Goal: Task Accomplishment & Management: Use online tool/utility

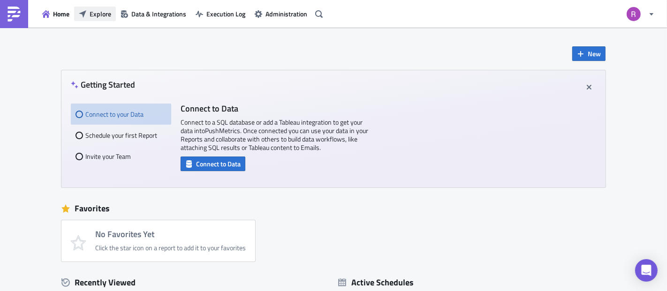
click at [92, 7] on button "Explore" at bounding box center [95, 14] width 42 height 15
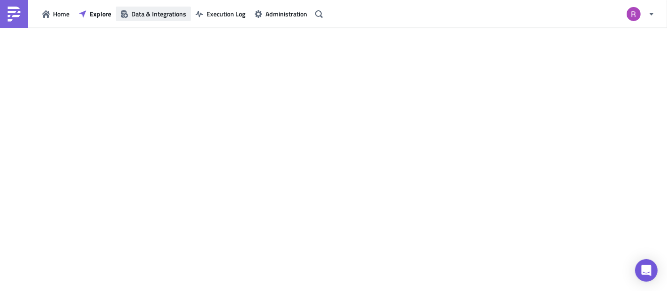
click at [152, 8] on button "Data & Integrations" at bounding box center [153, 14] width 75 height 15
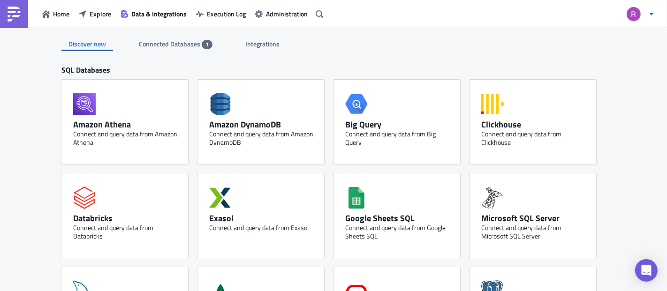
click at [187, 41] on span "Connected Databases" at bounding box center [170, 44] width 63 height 10
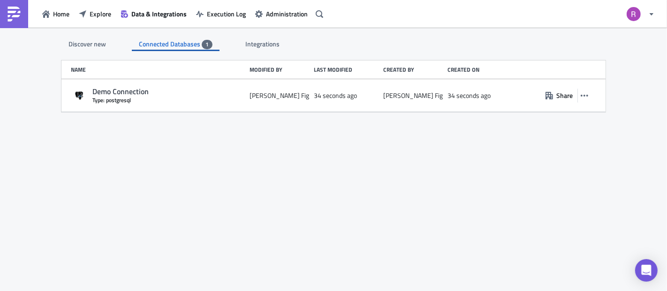
click at [75, 44] on div "Discover new" at bounding box center [87, 44] width 52 height 14
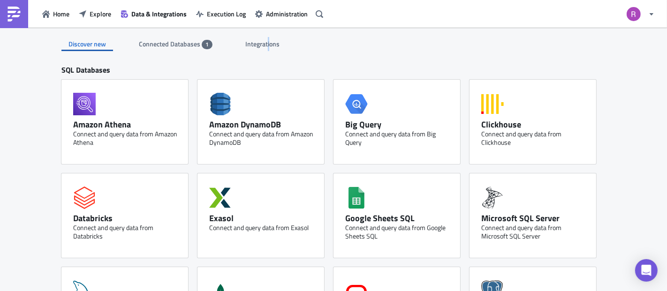
click at [264, 43] on span "Integrations" at bounding box center [263, 44] width 36 height 10
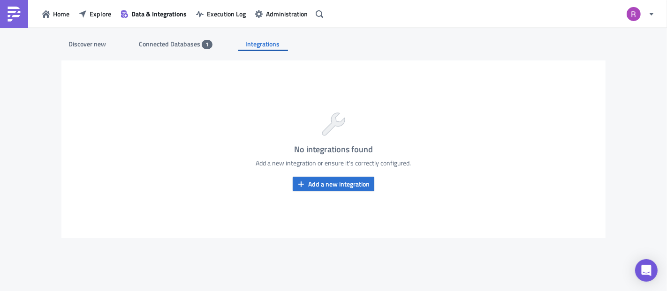
click at [76, 40] on div "Discover new" at bounding box center [87, 44] width 52 height 14
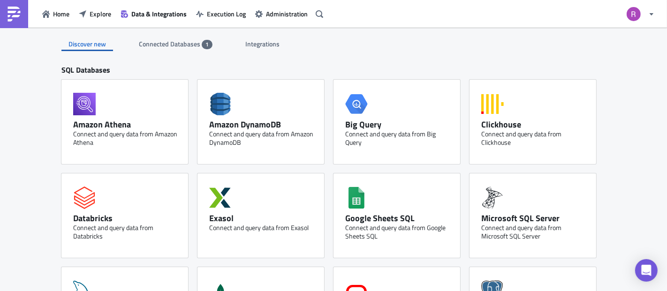
click at [11, 7] on img at bounding box center [14, 14] width 15 height 15
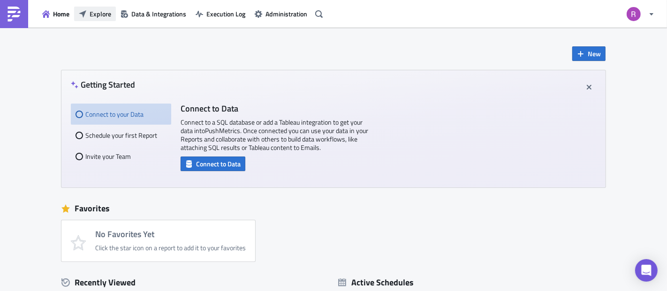
click at [95, 15] on span "Explore" at bounding box center [101, 14] width 22 height 10
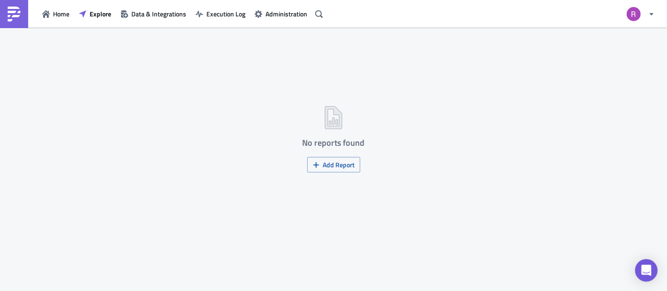
click at [340, 156] on div "No reports found Add Report" at bounding box center [333, 160] width 667 height 265
click at [340, 159] on button "Add Report" at bounding box center [333, 164] width 53 height 15
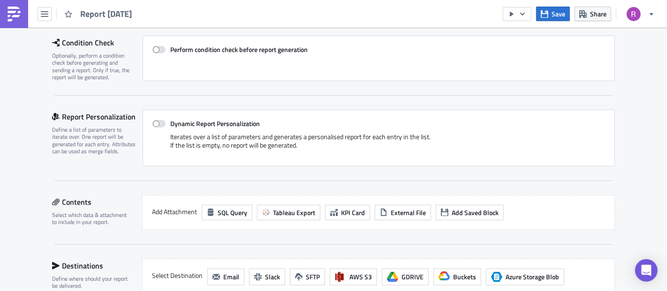
scroll to position [156, 0]
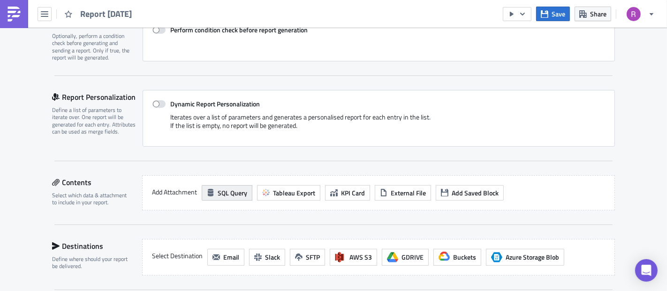
click at [221, 189] on span "SQL Query" at bounding box center [233, 193] width 30 height 10
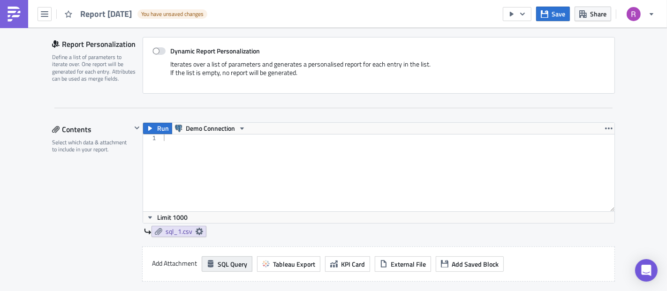
scroll to position [260, 0]
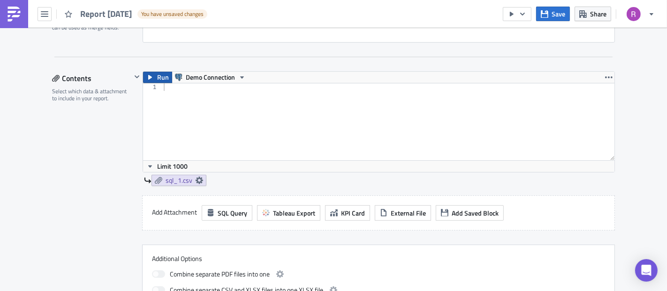
click at [157, 77] on span "Run" at bounding box center [163, 77] width 12 height 11
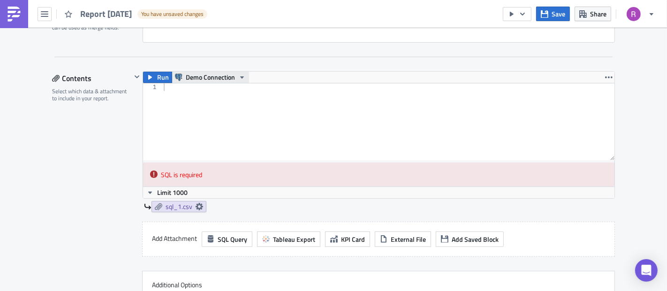
click at [202, 73] on span "Demo Connection" at bounding box center [210, 77] width 49 height 11
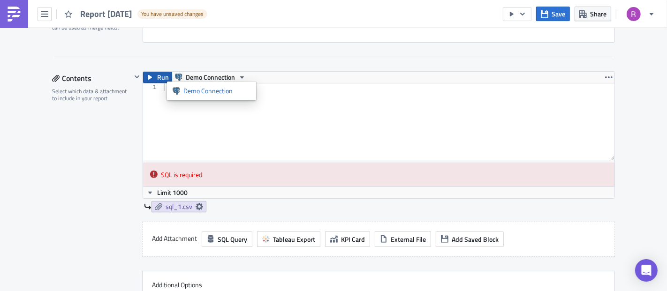
drag, startPoint x: 143, startPoint y: 68, endPoint x: 151, endPoint y: 76, distance: 11.0
click at [145, 69] on div "Settings Configure the basics of your report. Report Nam﻿e Report [DATE] Condit…" at bounding box center [333, 190] width 563 height 703
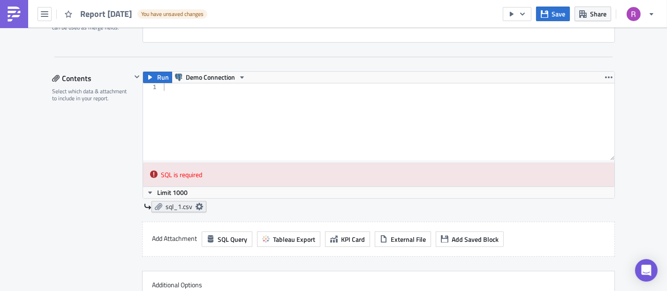
click at [179, 210] on div "Run Demo Connection 1 ההההההההההההההההההההההההההההההההההההההההההההההההההההההההה…" at bounding box center [373, 146] width 484 height 151
click at [196, 204] on icon at bounding box center [200, 207] width 8 height 8
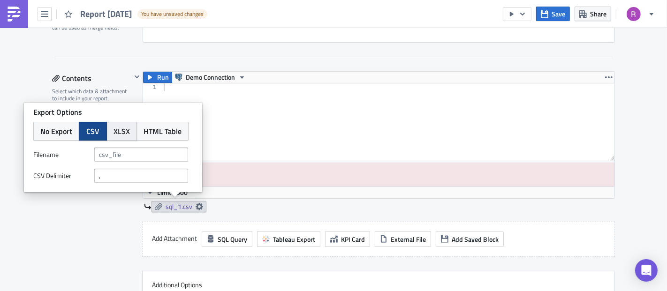
click at [107, 130] on button "XLSX" at bounding box center [122, 131] width 30 height 19
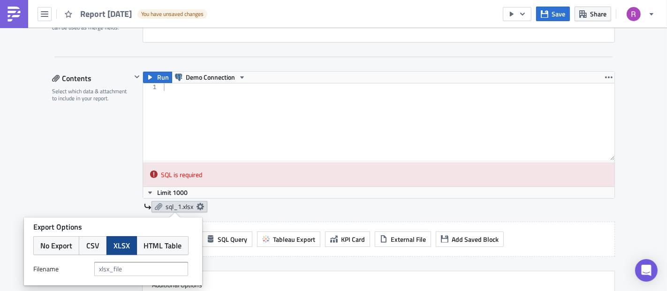
click at [190, 203] on link "sql_1.xlsx" at bounding box center [180, 206] width 56 height 11
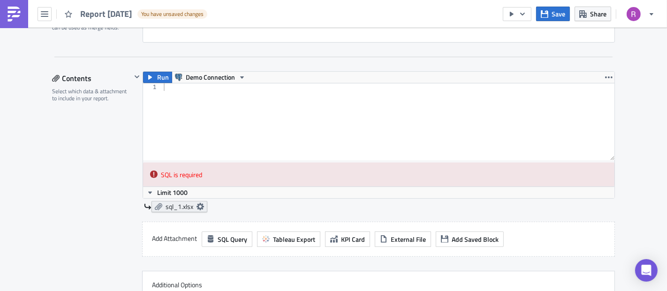
click at [197, 203] on icon at bounding box center [201, 207] width 8 height 8
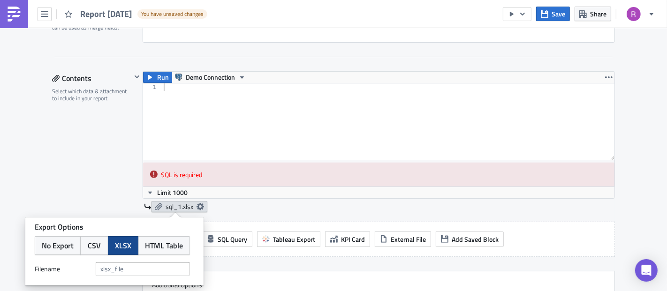
click at [197, 205] on icon at bounding box center [201, 207] width 8 height 8
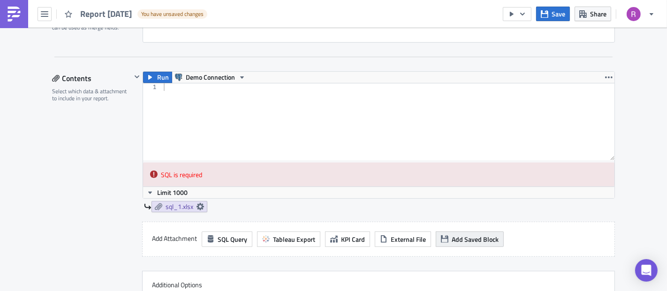
click at [456, 238] on span "Add Saved Block" at bounding box center [475, 240] width 47 height 10
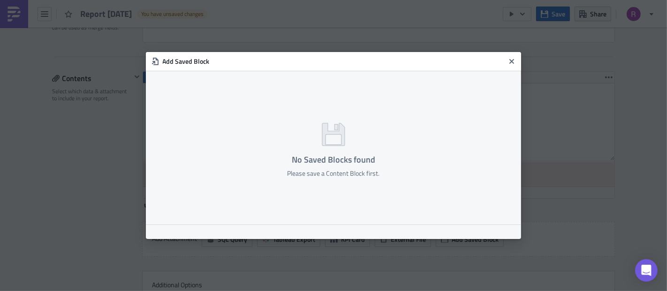
click at [322, 130] on icon at bounding box center [333, 134] width 23 height 23
drag, startPoint x: 343, startPoint y: 164, endPoint x: 331, endPoint y: 177, distance: 17.9
click at [335, 175] on div "No Saved Blocks found Please save a Content Block first." at bounding box center [334, 166] width 92 height 23
click at [330, 178] on div "Please save a Content Block first." at bounding box center [334, 173] width 92 height 8
drag, startPoint x: 338, startPoint y: 169, endPoint x: 343, endPoint y: 160, distance: 9.9
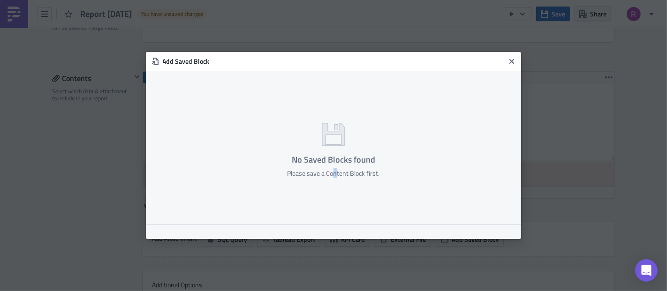
click at [342, 163] on div "No Saved Blocks found Please save a Content Block first." at bounding box center [334, 166] width 92 height 23
click at [344, 152] on div "No Saved Blocks found Please save a Content Block first." at bounding box center [333, 148] width 375 height 154
drag, startPoint x: 343, startPoint y: 149, endPoint x: 339, endPoint y: 144, distance: 6.7
click at [342, 146] on div "No Saved Blocks found Please save a Content Block first." at bounding box center [333, 148] width 375 height 154
click at [338, 143] on icon at bounding box center [333, 134] width 23 height 23
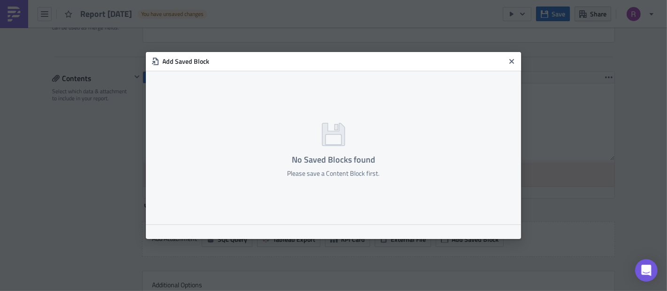
click at [174, 58] on h6 "Add Saved Block" at bounding box center [334, 61] width 343 height 8
click at [157, 59] on icon at bounding box center [156, 62] width 8 height 8
click at [160, 60] on div "Add Saved Block" at bounding box center [333, 61] width 375 height 19
click at [513, 62] on icon "Close" at bounding box center [512, 62] width 8 height 8
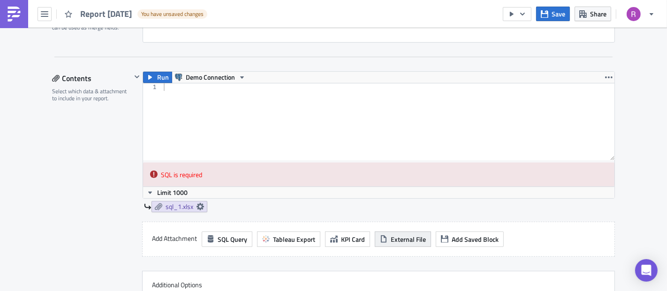
click at [401, 235] on span "External File" at bounding box center [408, 240] width 35 height 10
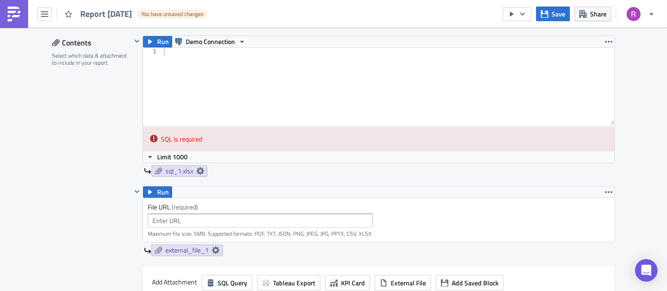
scroll to position [312, 0]
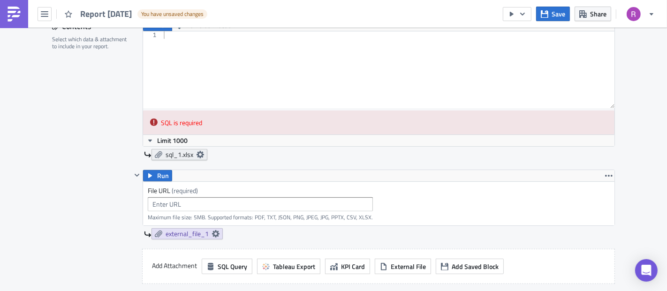
click at [191, 152] on link "sql_1.xlsx" at bounding box center [180, 154] width 56 height 11
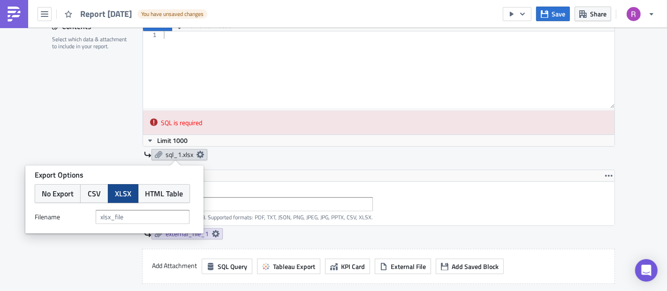
click at [197, 152] on icon at bounding box center [201, 155] width 8 height 8
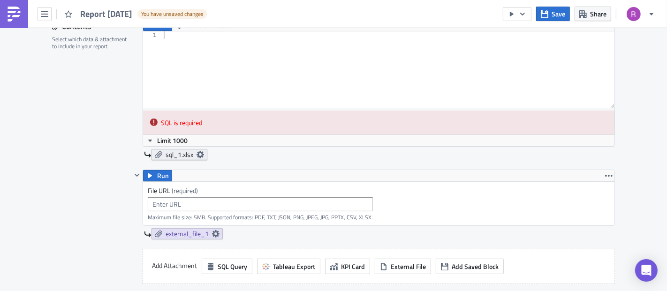
click at [197, 152] on icon at bounding box center [201, 155] width 8 height 8
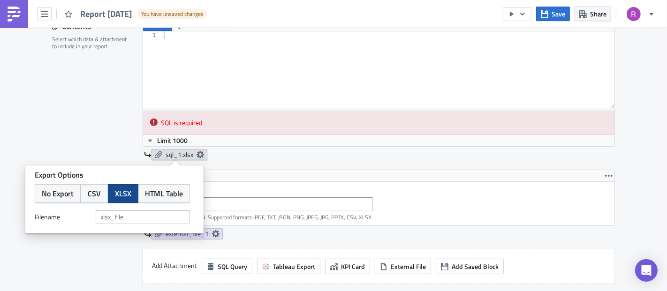
click at [197, 152] on icon at bounding box center [201, 155] width 8 height 8
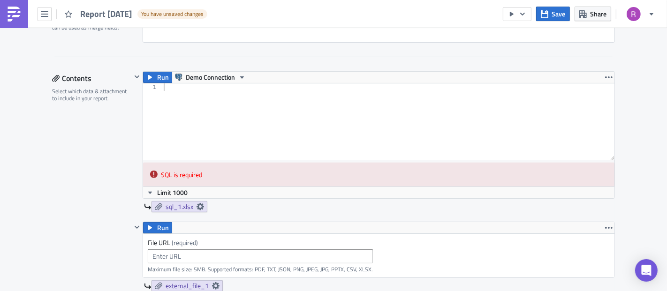
scroll to position [208, 0]
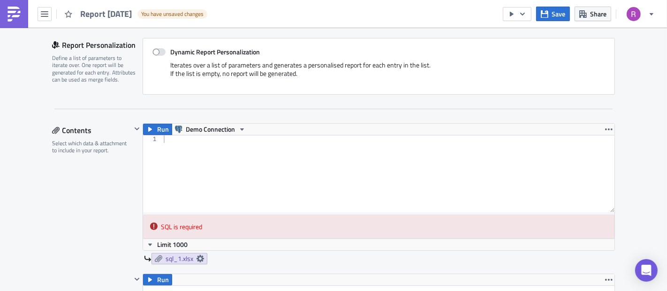
click at [620, 127] on div "Execution Log Edit " Report [DATE] " Draft Settings Configure the basics of you…" at bounding box center [334, 262] width 582 height 887
click at [608, 129] on icon "button" at bounding box center [609, 130] width 8 height 2
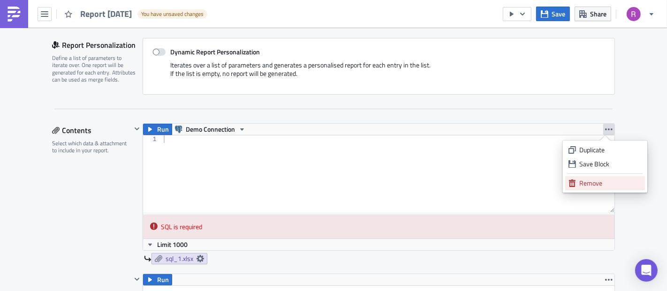
click at [593, 188] on link "Remove" at bounding box center [605, 183] width 80 height 14
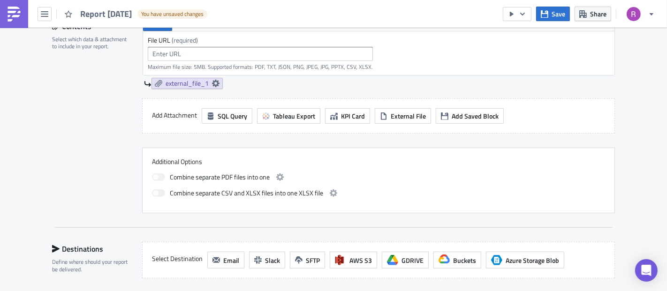
scroll to position [260, 0]
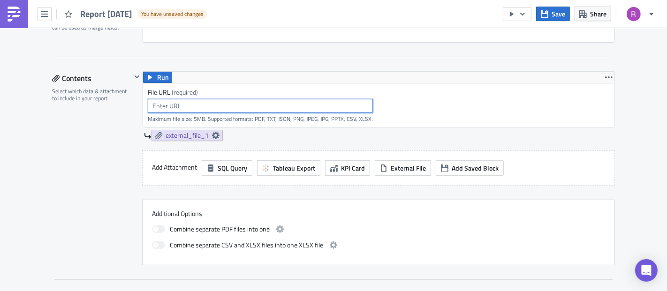
click at [232, 107] on input "text" at bounding box center [260, 106] width 225 height 14
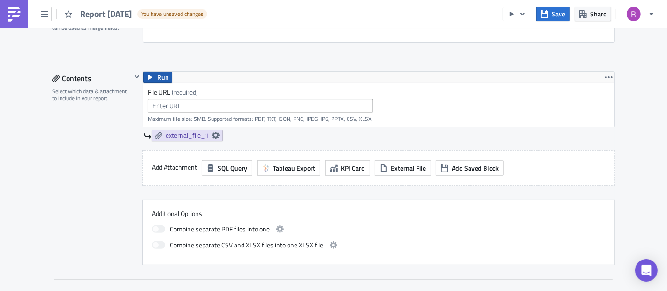
click at [158, 77] on span "Run" at bounding box center [163, 77] width 12 height 11
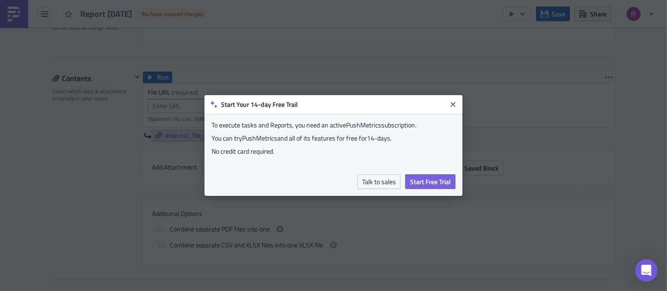
click at [420, 180] on span "Start Free Trial" at bounding box center [430, 182] width 41 height 10
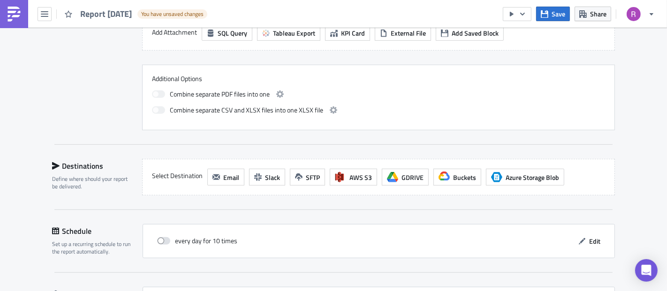
scroll to position [417, 0]
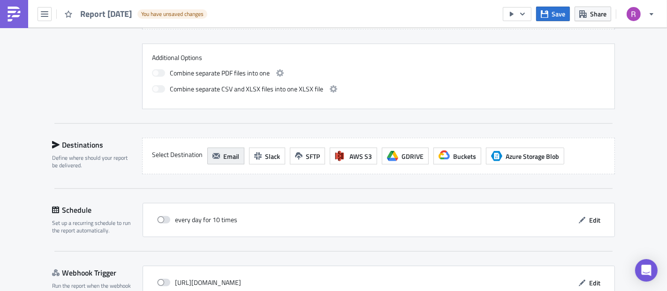
click at [227, 157] on span "Email" at bounding box center [231, 157] width 16 height 10
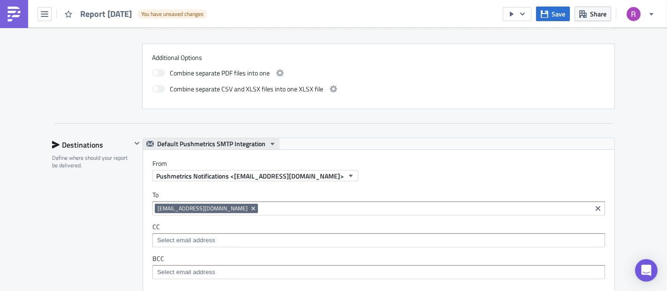
click at [271, 143] on icon "button" at bounding box center [273, 144] width 4 height 2
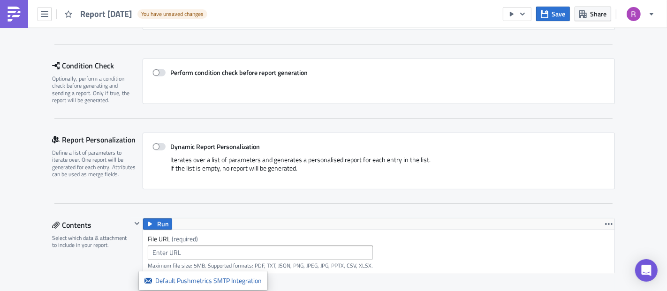
scroll to position [397, 0]
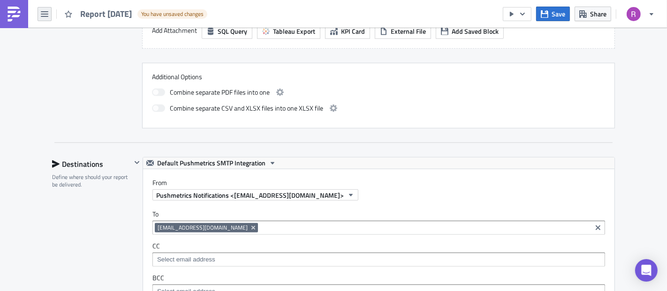
click at [38, 14] on button "button" at bounding box center [45, 14] width 14 height 14
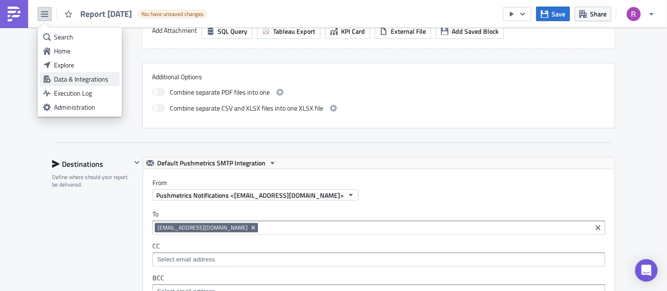
click at [85, 85] on link "Data & Integrations" at bounding box center [80, 79] width 80 height 14
